Goal: Find specific page/section: Find specific page/section

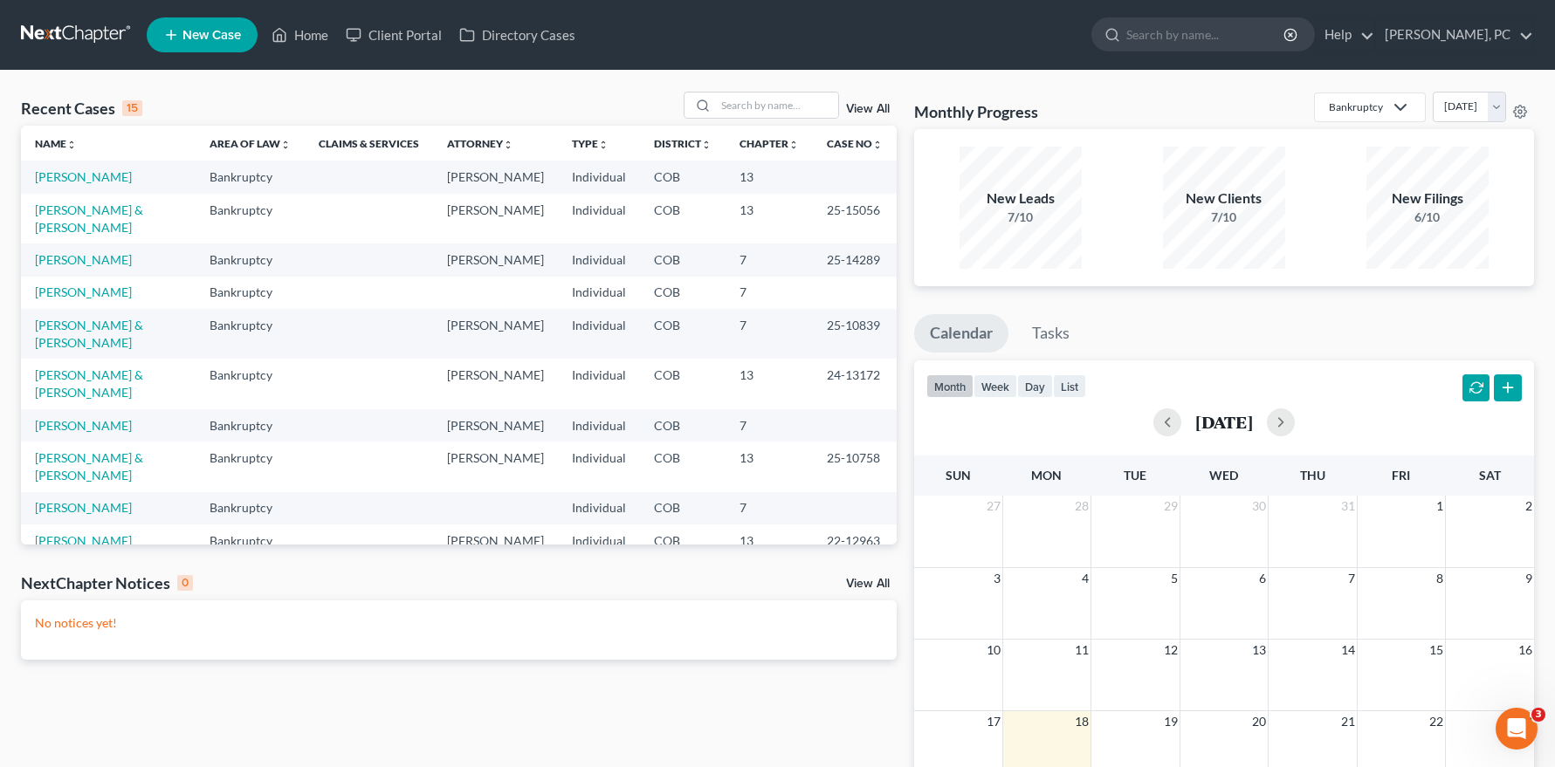
click at [856, 103] on link "View All" at bounding box center [868, 109] width 44 height 12
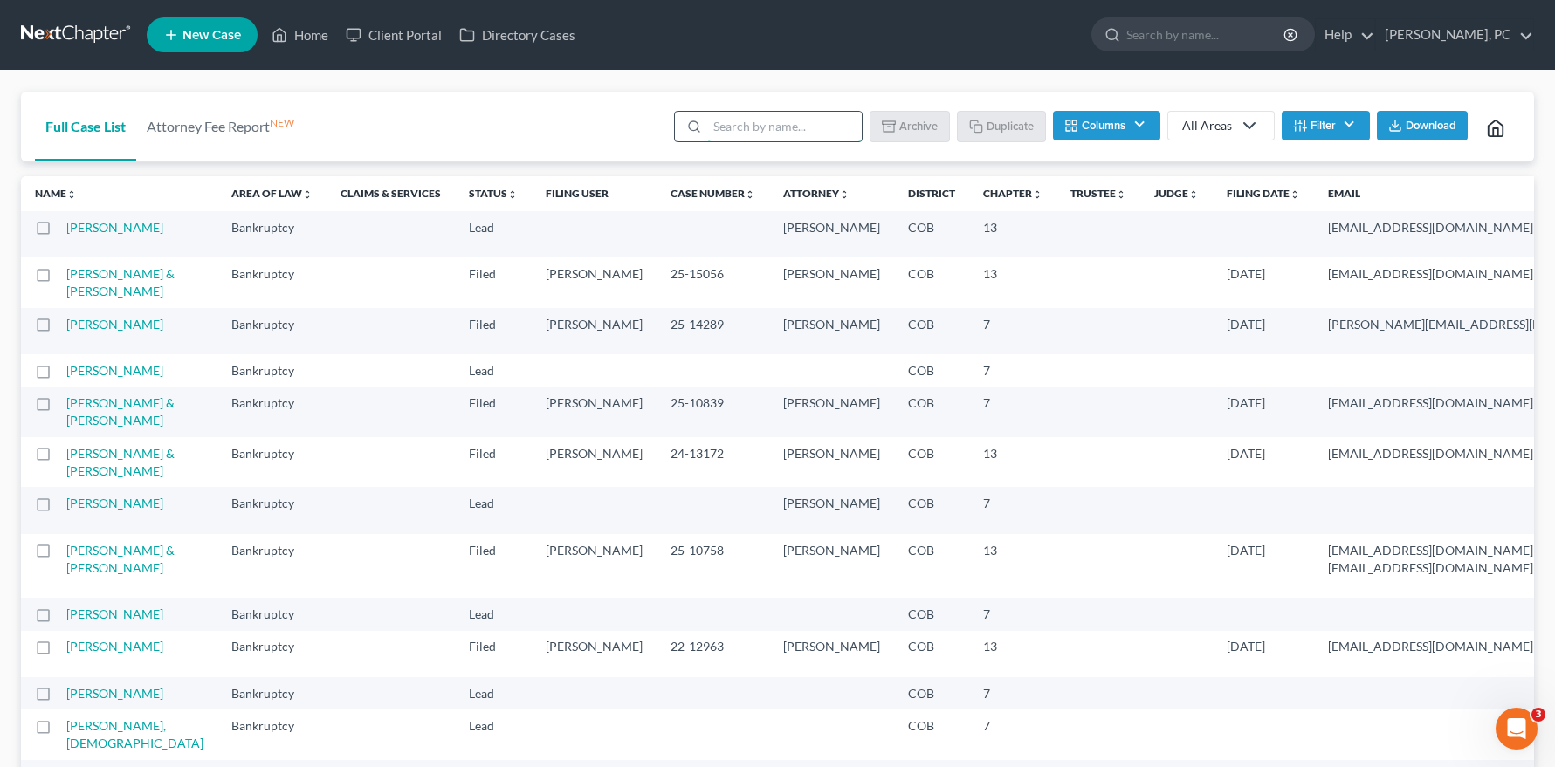
drag, startPoint x: 721, startPoint y: 126, endPoint x: 732, endPoint y: 129, distance: 11.0
click at [724, 127] on input "search" at bounding box center [784, 127] width 155 height 30
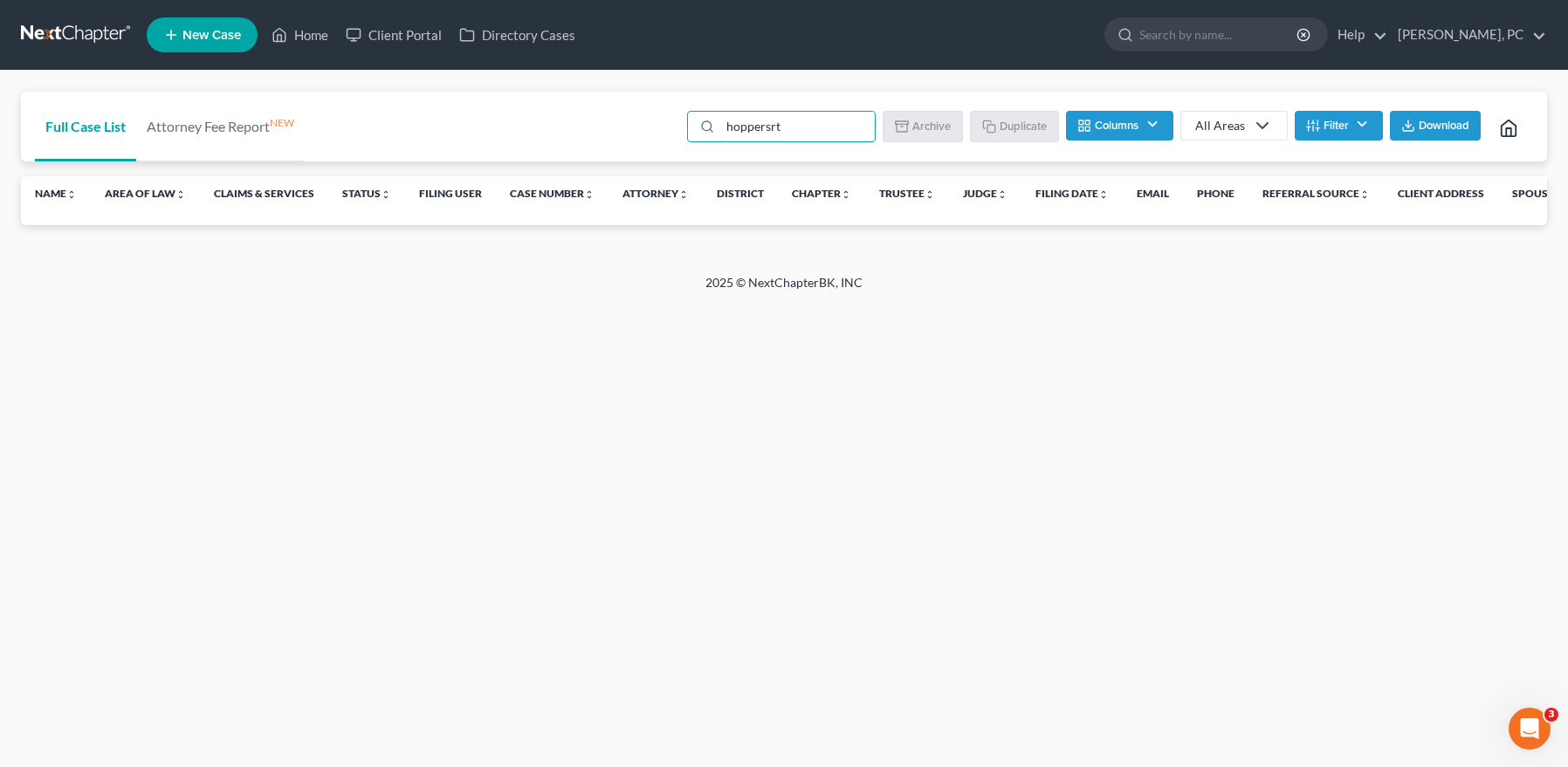
type input "hopperst"
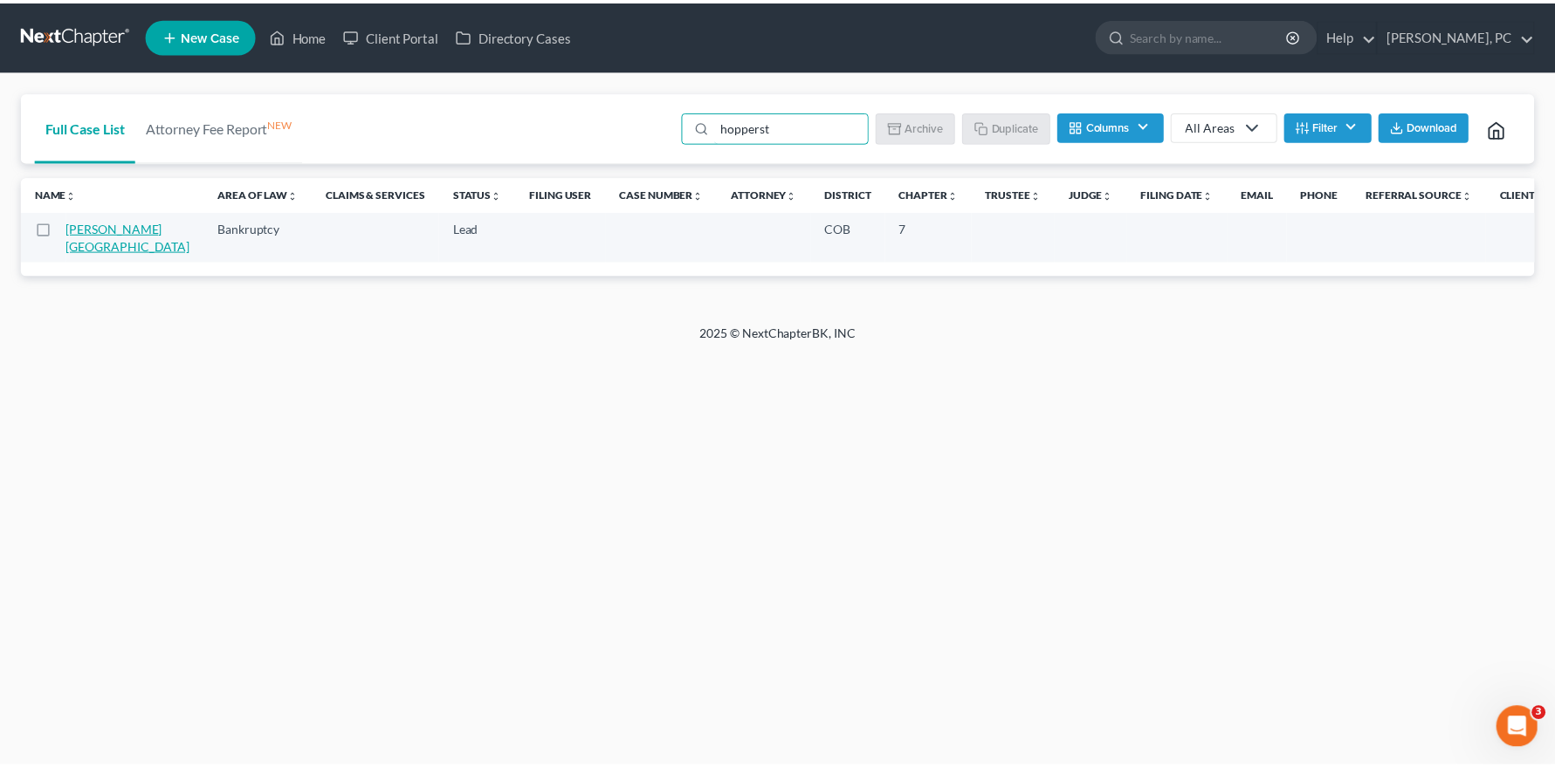
scroll to position [0, 1]
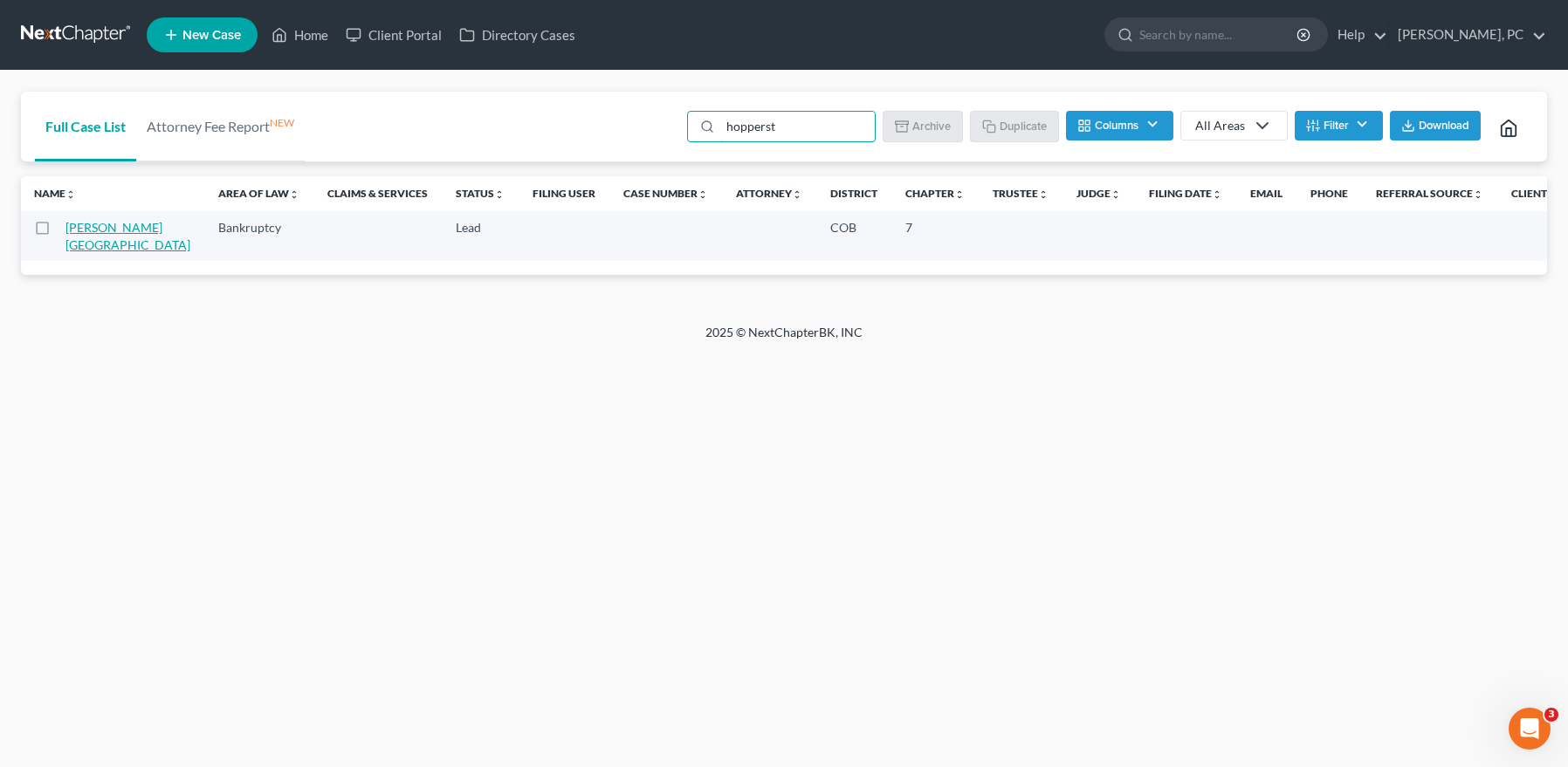
click at [101, 230] on link "[PERSON_NAME][GEOGRAPHIC_DATA]" at bounding box center [127, 236] width 125 height 32
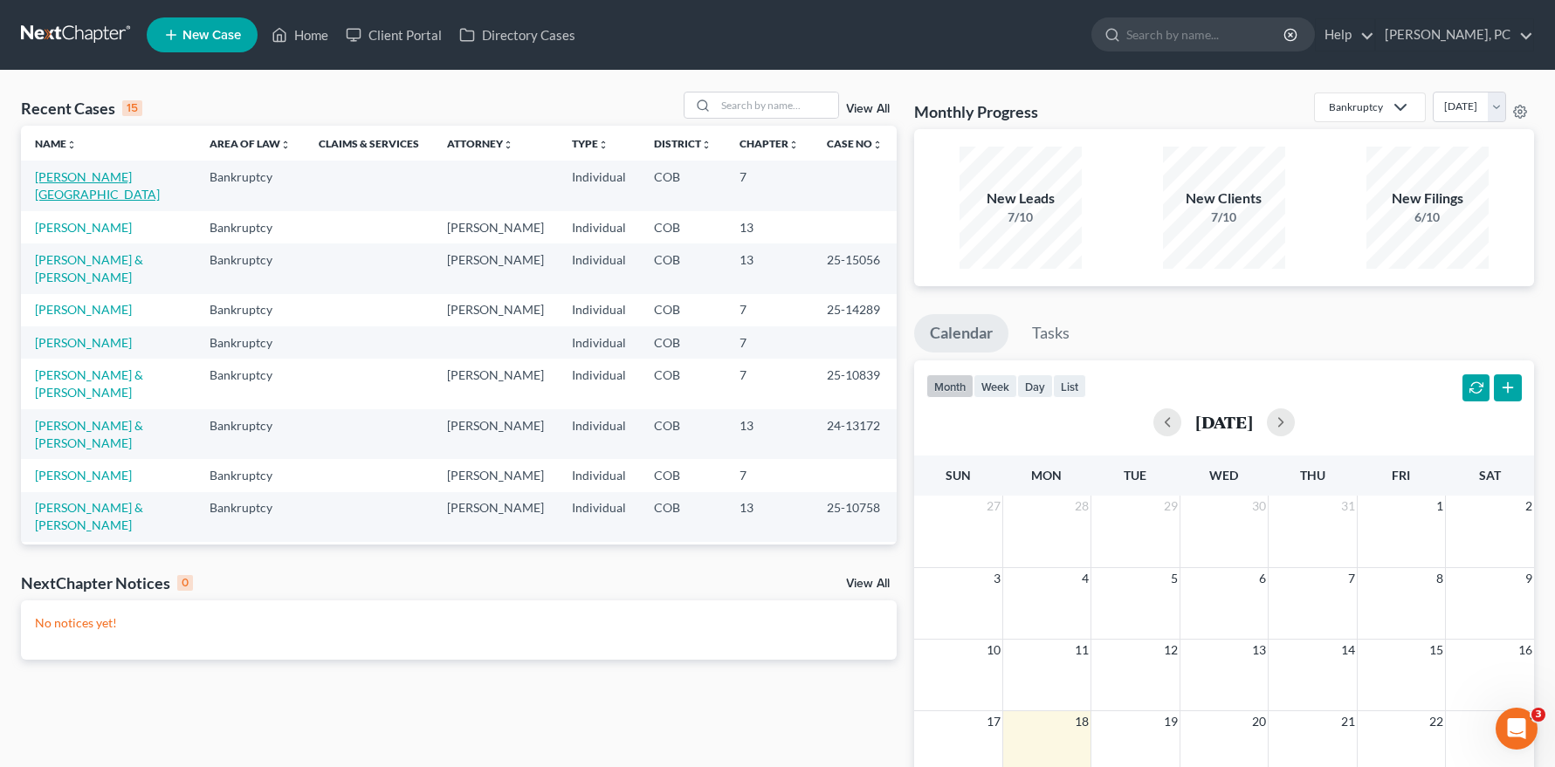
click at [83, 168] on td "[PERSON_NAME][GEOGRAPHIC_DATA]" at bounding box center [108, 186] width 175 height 50
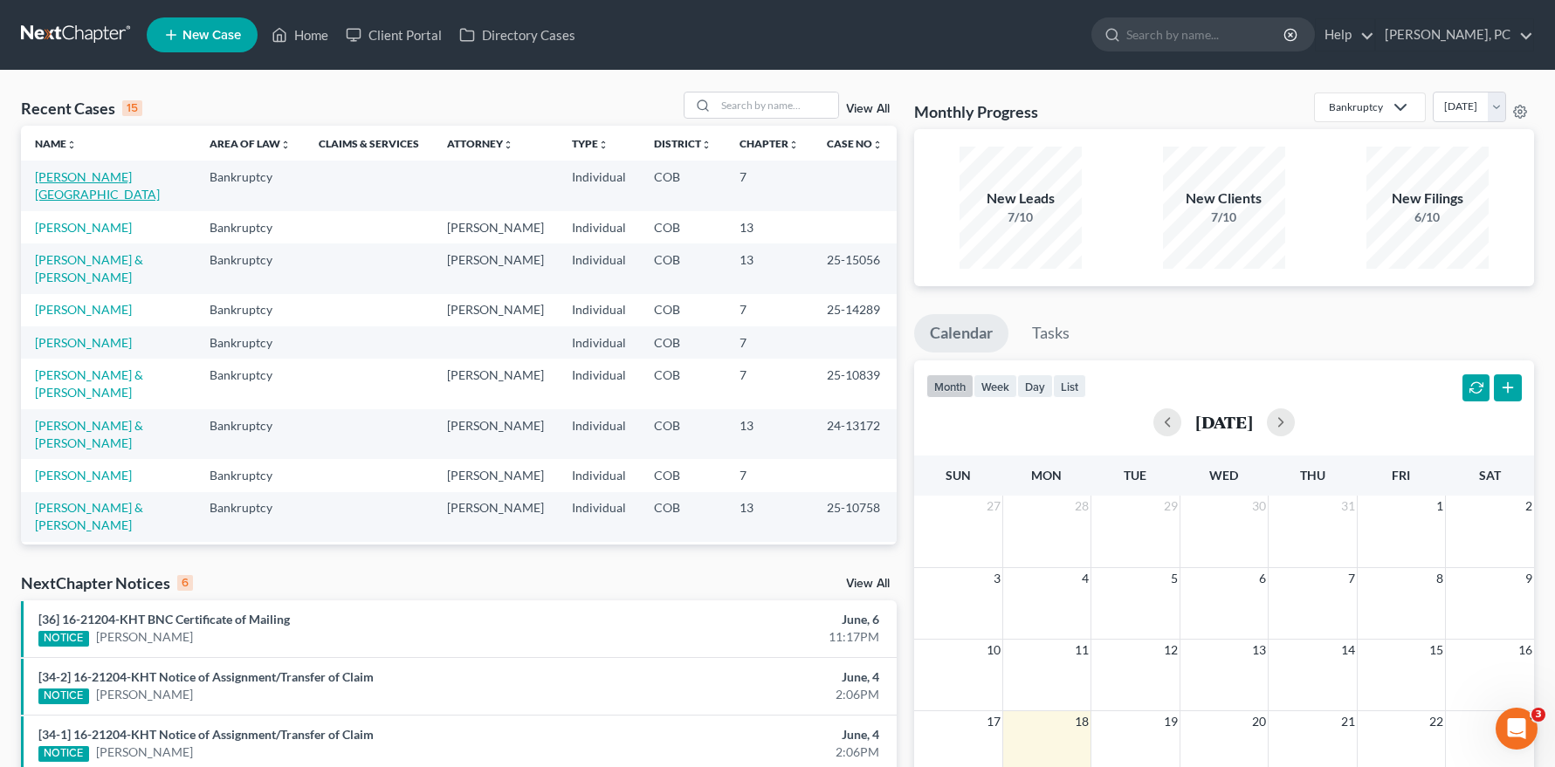
click at [86, 171] on link "[PERSON_NAME][GEOGRAPHIC_DATA]" at bounding box center [97, 185] width 125 height 32
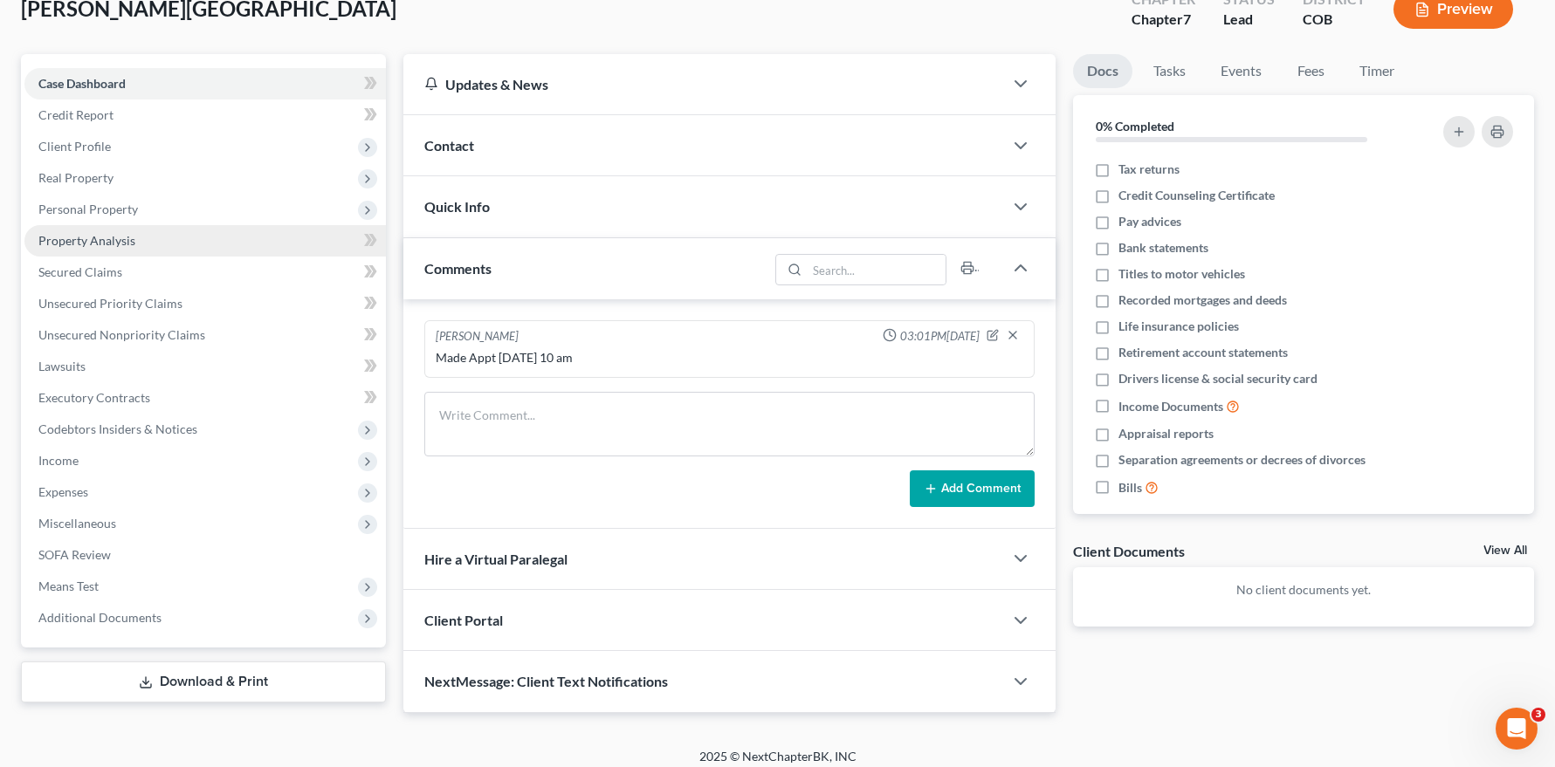
scroll to position [38, 0]
